Goal: Task Accomplishment & Management: Manage account settings

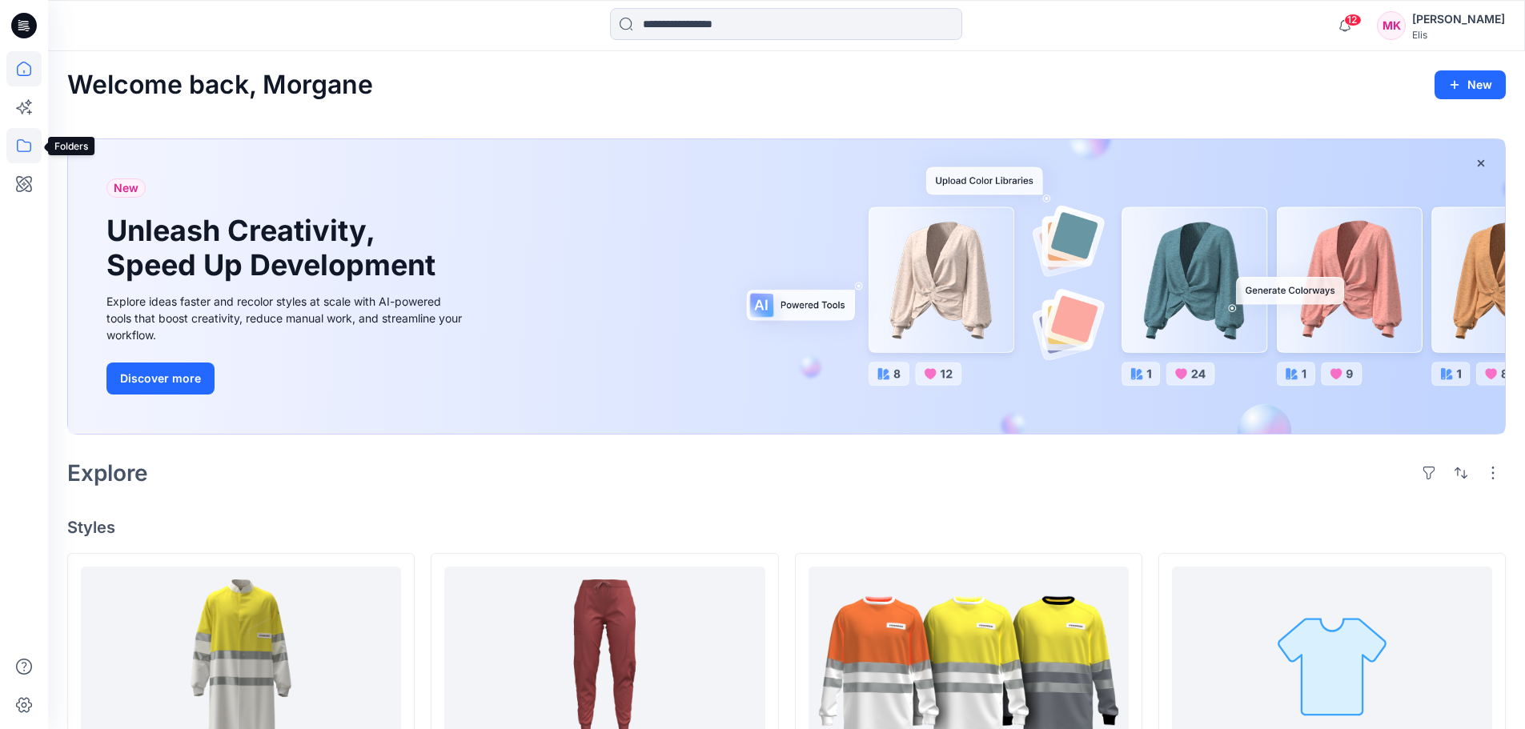
click at [22, 144] on icon at bounding box center [23, 145] width 35 height 35
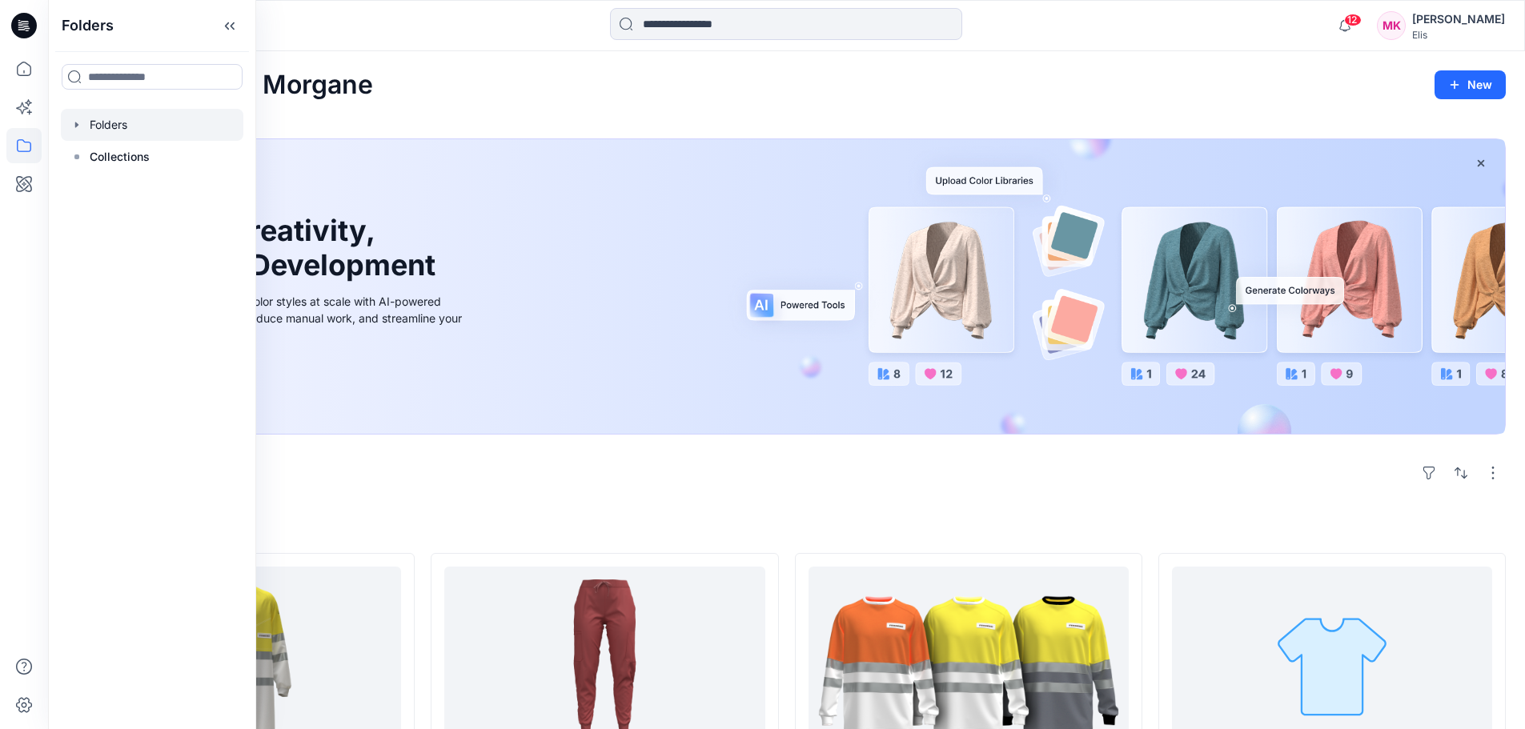
click at [121, 127] on div at bounding box center [152, 125] width 183 height 32
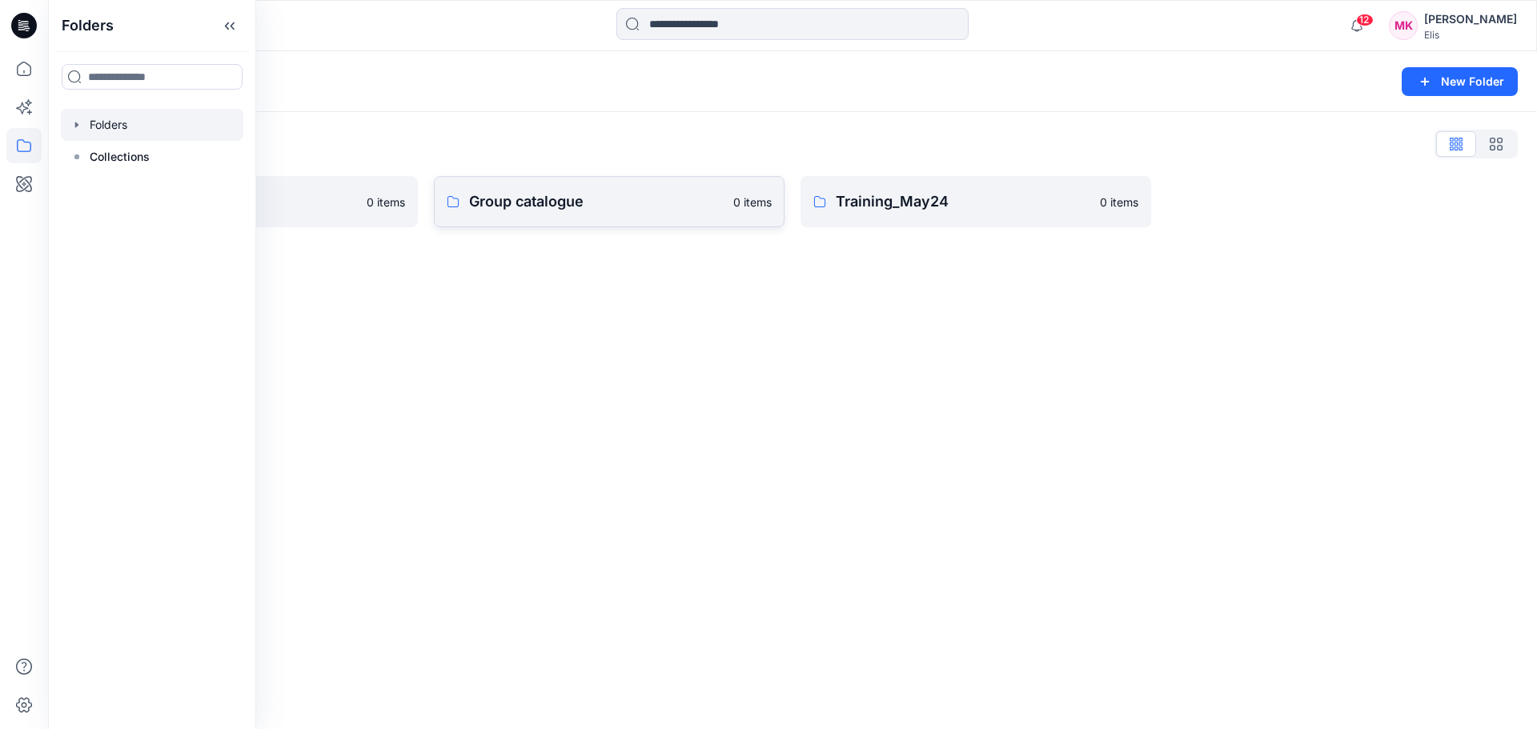
click at [560, 211] on p "Group catalogue" at bounding box center [596, 202] width 255 height 22
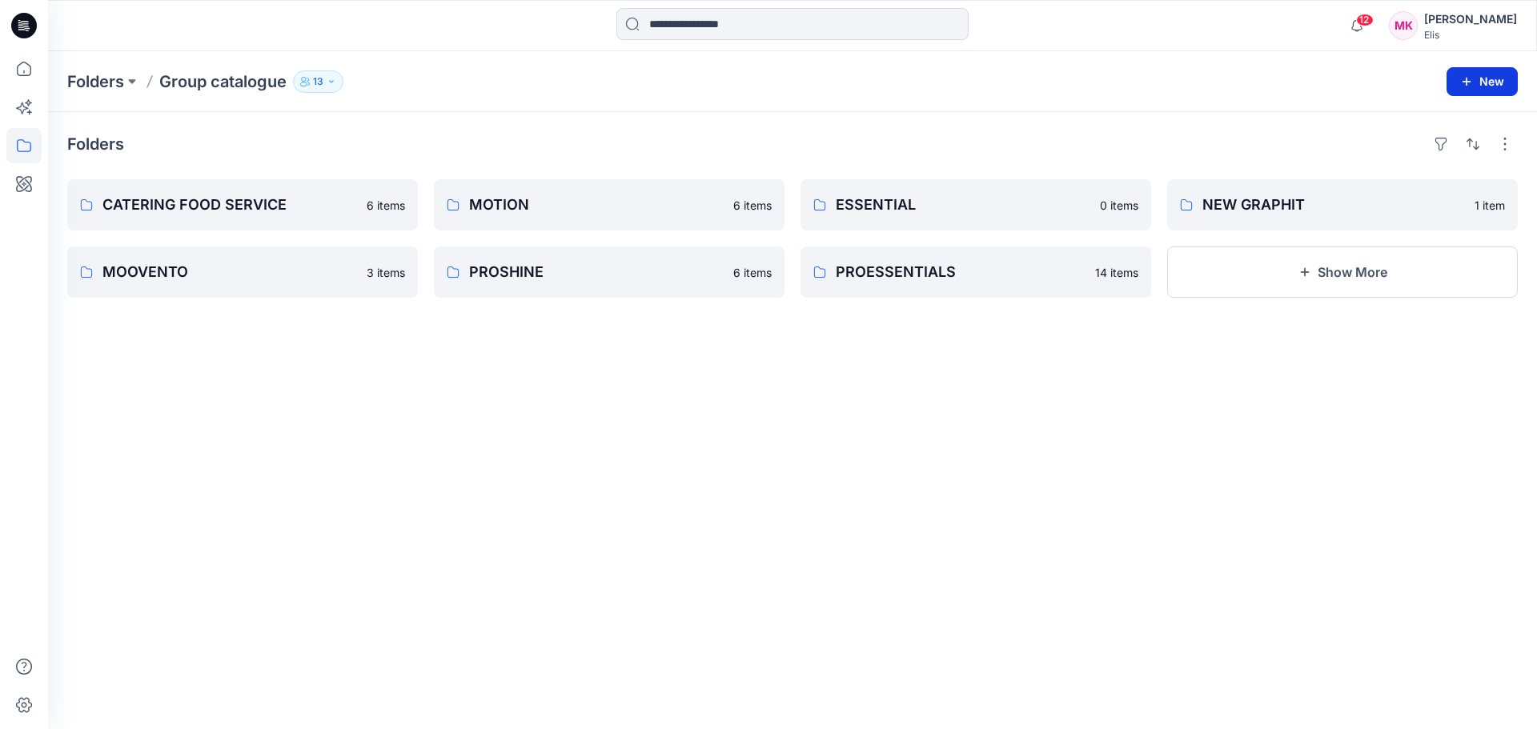
click at [1474, 80] on button "New" at bounding box center [1482, 81] width 71 height 29
click at [1436, 153] on p "New Folder" at bounding box center [1435, 152] width 59 height 17
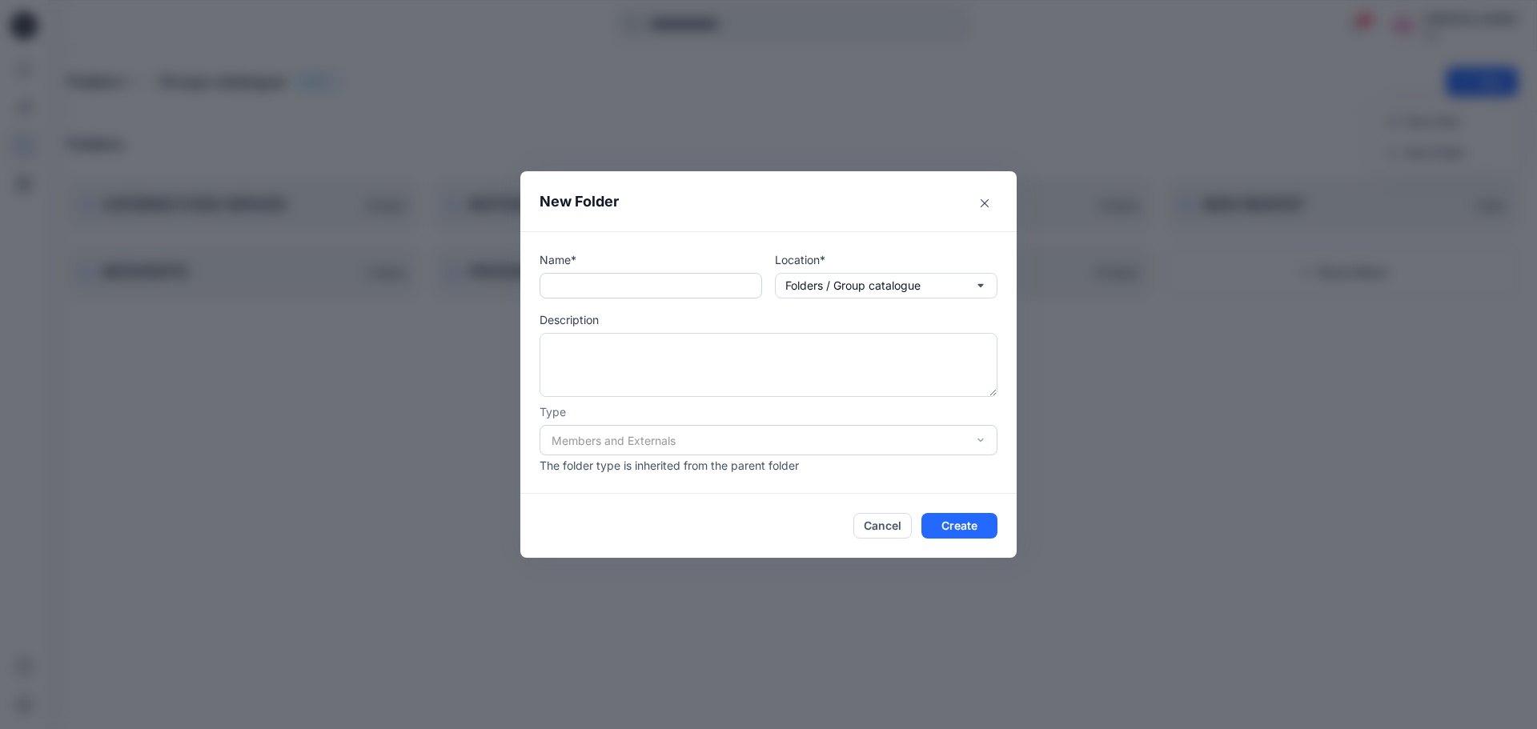
click at [695, 286] on input "text" at bounding box center [651, 286] width 223 height 26
type input "**********"
click at [777, 445] on div "Members and Externals" at bounding box center [769, 440] width 458 height 30
click at [980, 440] on div "Members and Externals" at bounding box center [769, 440] width 458 height 30
click at [961, 528] on button "Create" at bounding box center [960, 526] width 76 height 26
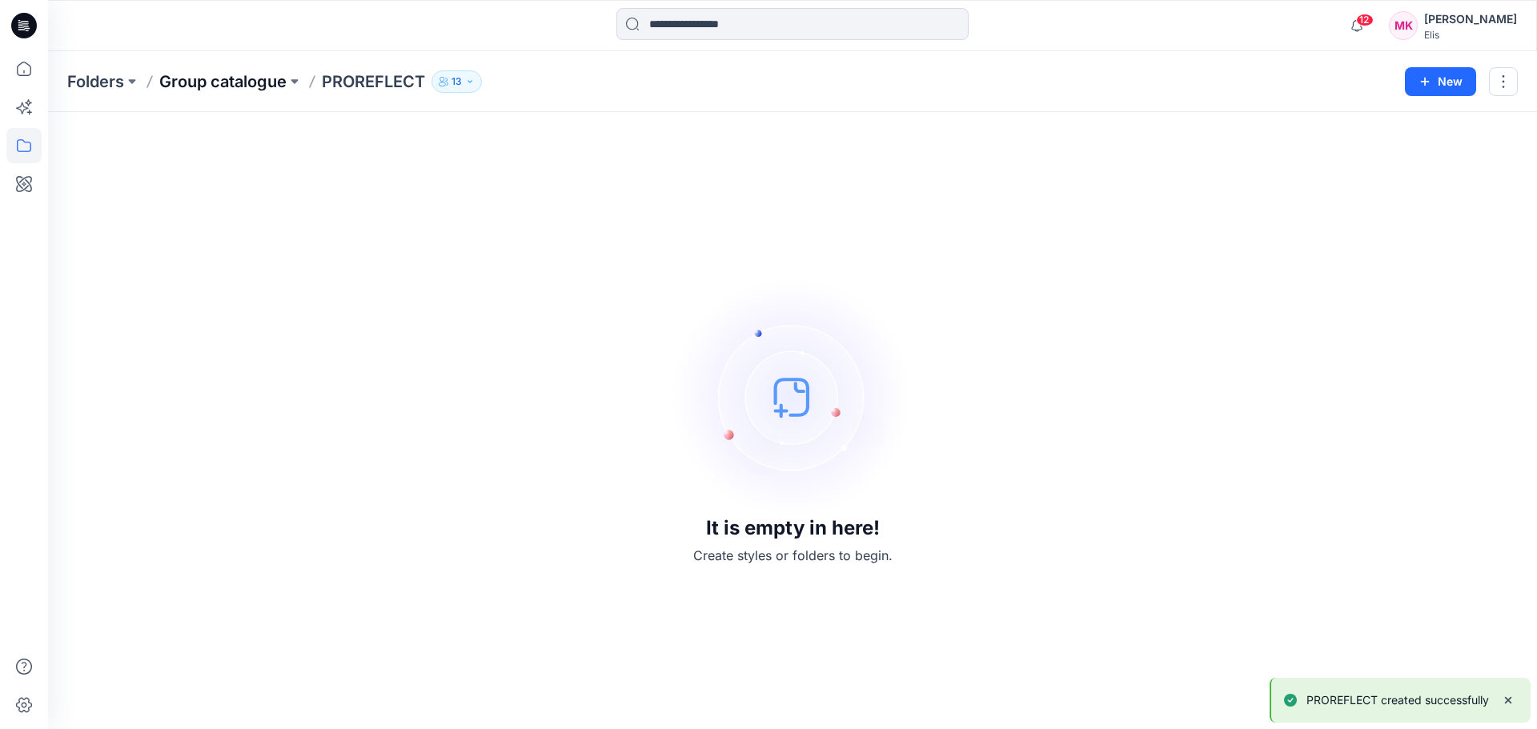
click at [255, 90] on p "Group catalogue" at bounding box center [222, 81] width 127 height 22
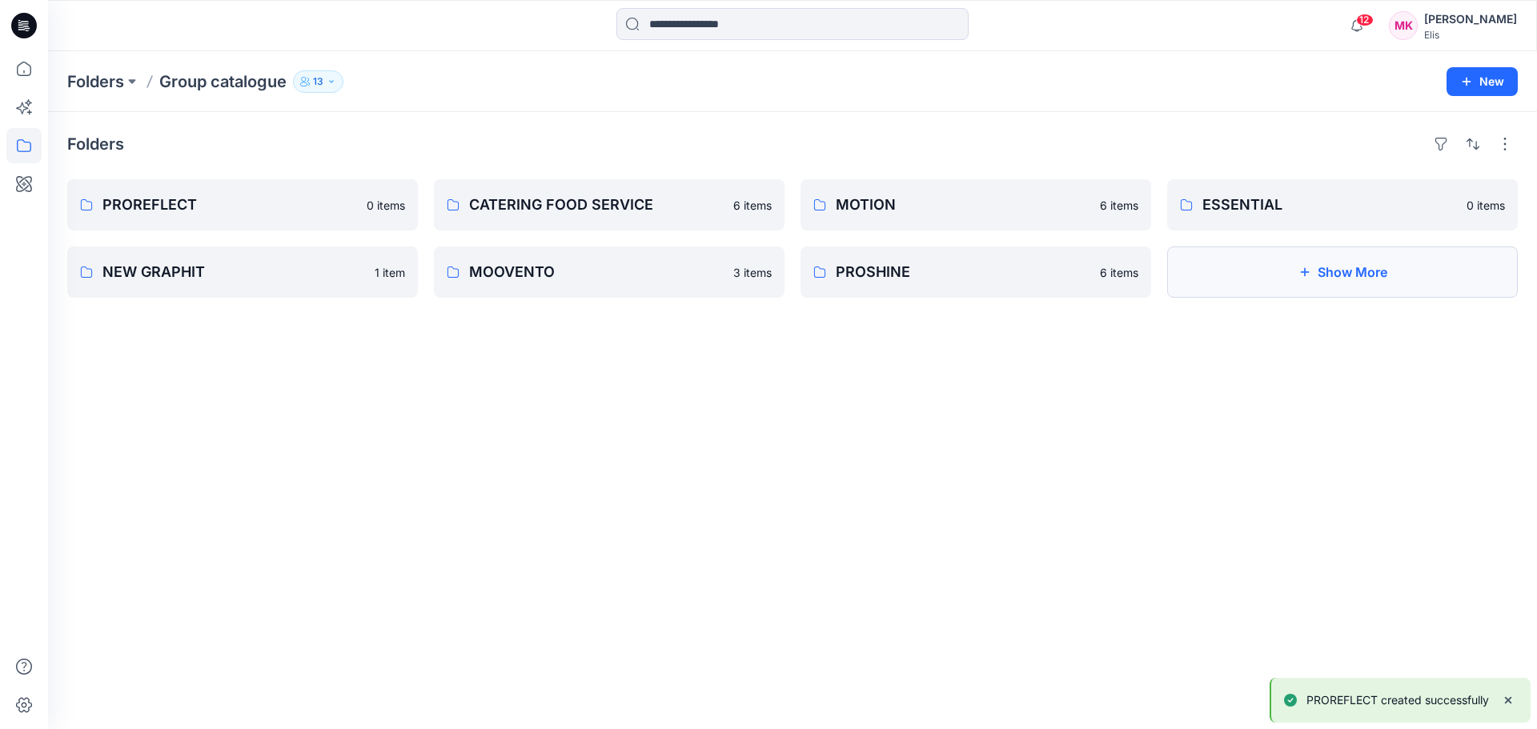
click at [1376, 275] on button "Show More" at bounding box center [1342, 272] width 351 height 51
